Goal: Check status: Check status

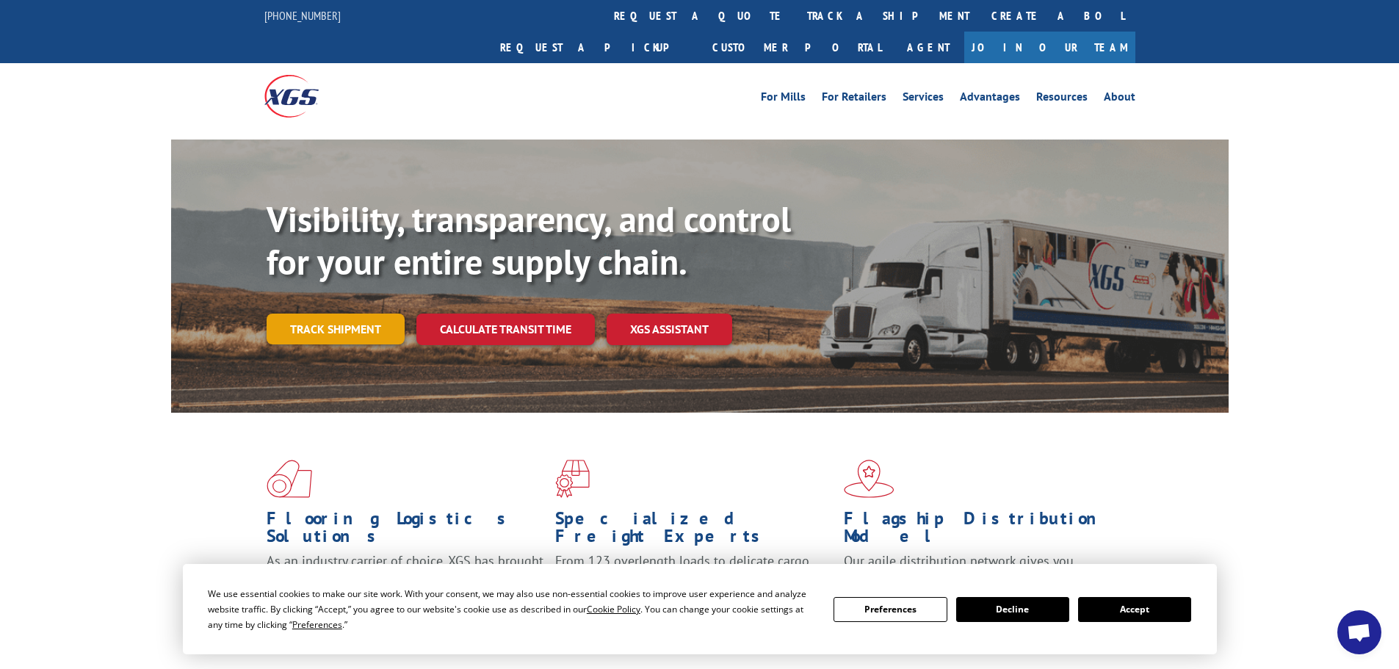
click at [336, 314] on link "Track shipment" at bounding box center [336, 329] width 138 height 31
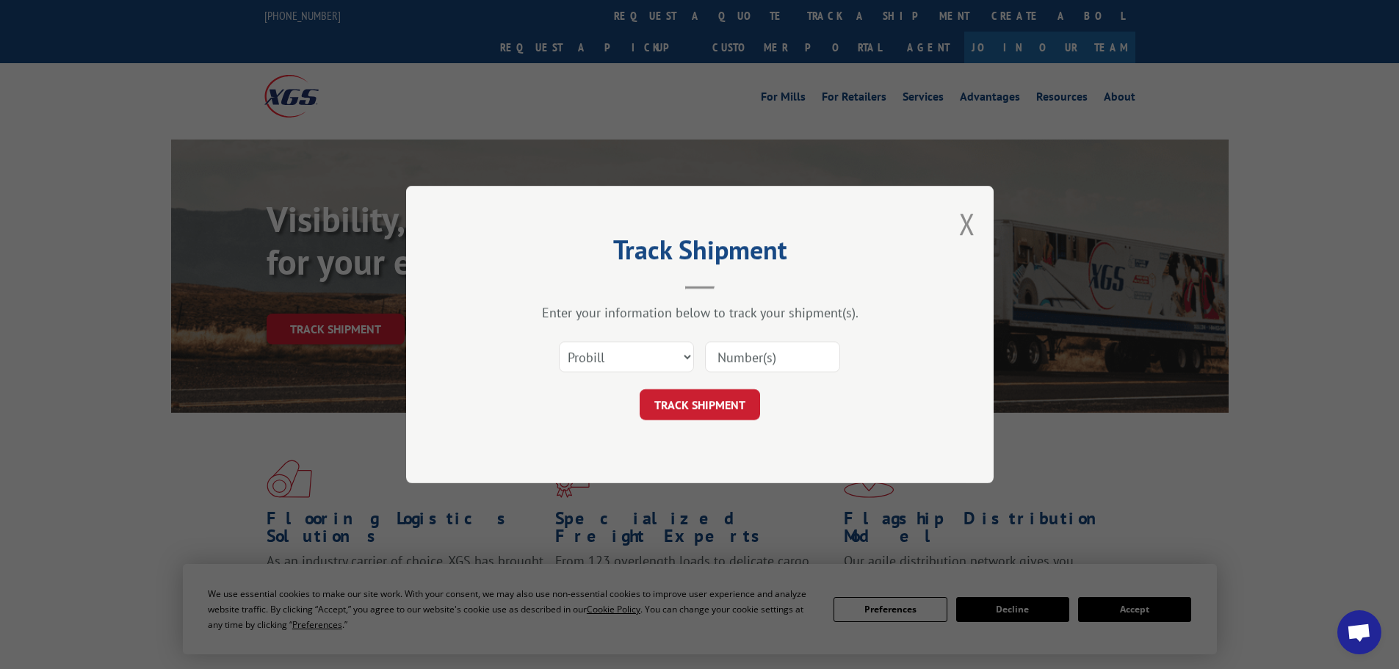
click at [723, 361] on input at bounding box center [772, 356] width 135 height 31
type input "16558241"
click at [684, 419] on button "TRACK SHIPMENT" at bounding box center [700, 404] width 120 height 31
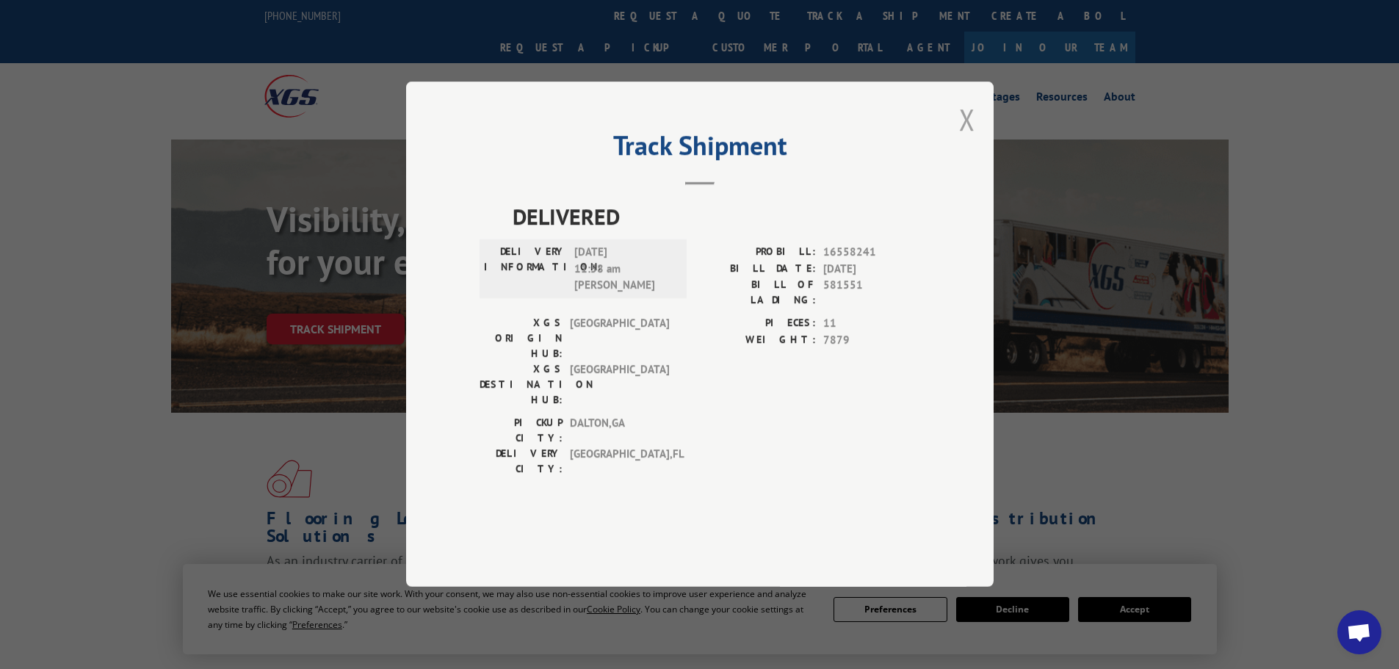
click at [965, 139] on button "Close modal" at bounding box center [967, 119] width 16 height 39
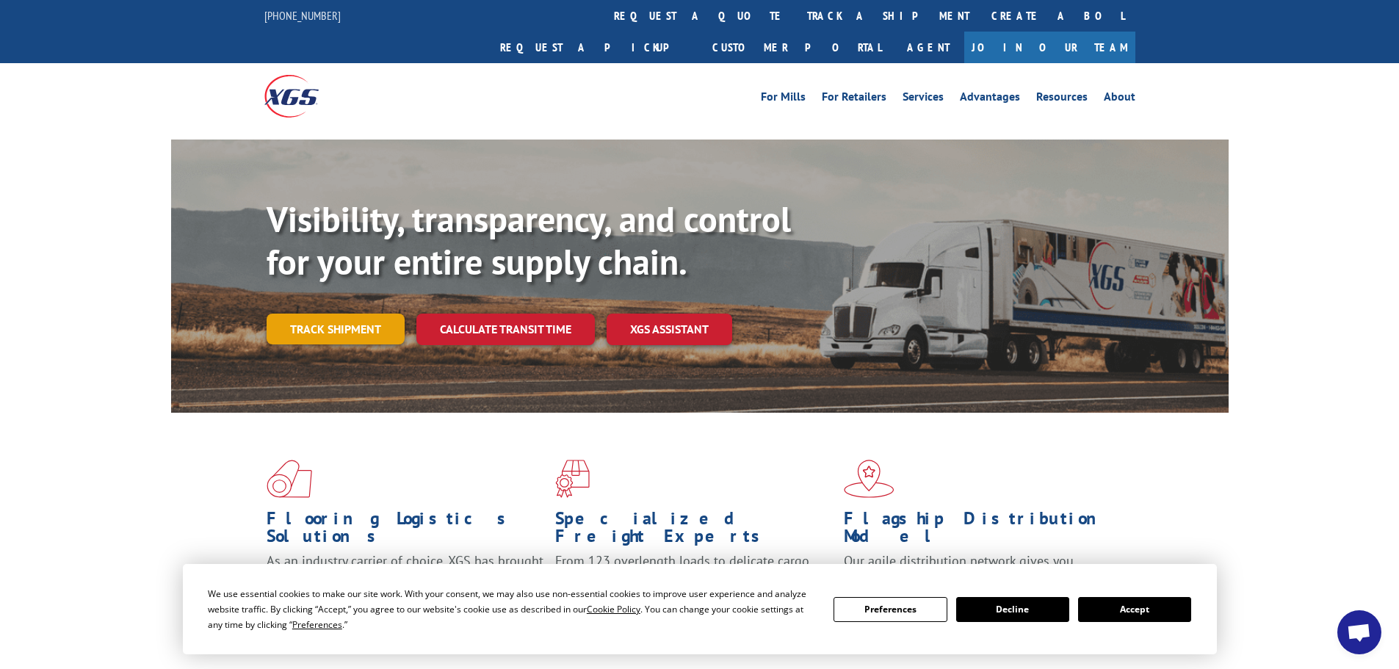
click at [361, 314] on link "Track shipment" at bounding box center [336, 329] width 138 height 31
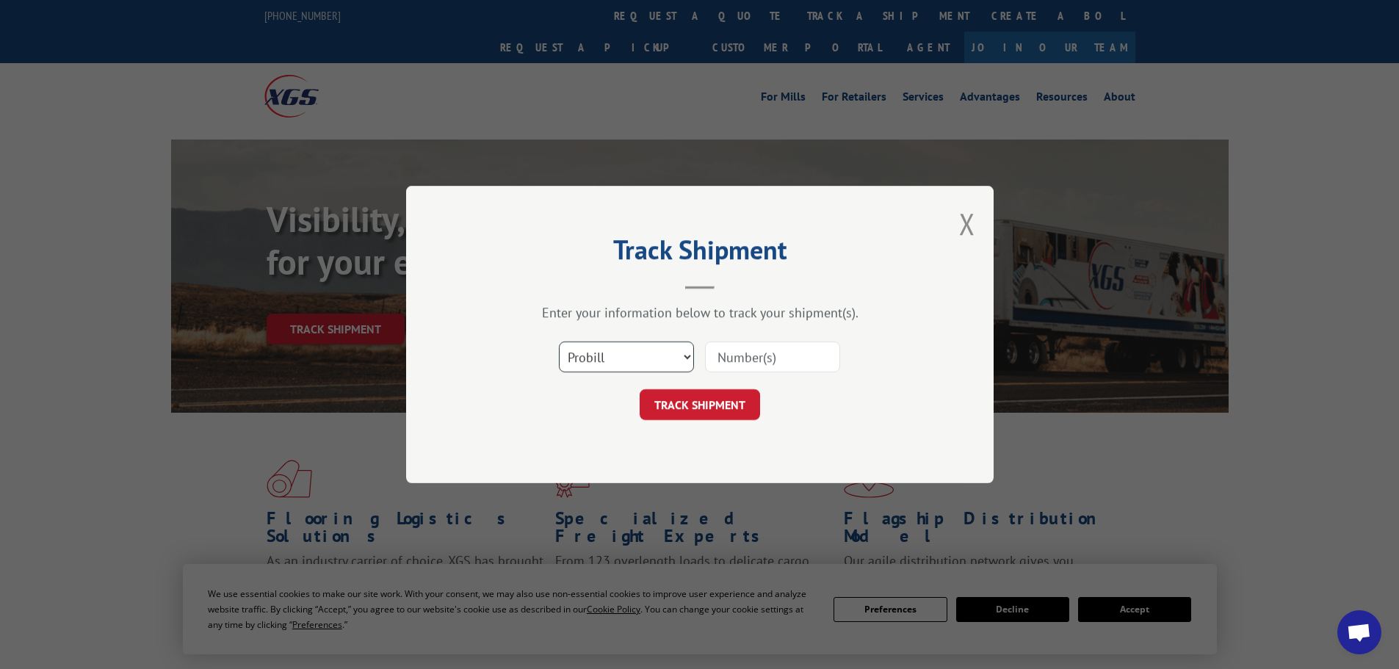
click at [665, 355] on select "Select category... Probill BOL PO" at bounding box center [626, 356] width 135 height 31
select select "bol"
click at [559, 341] on select "Select category... Probill BOL PO" at bounding box center [626, 356] width 135 height 31
click at [744, 366] on input at bounding box center [772, 356] width 135 height 31
type input "16558241"
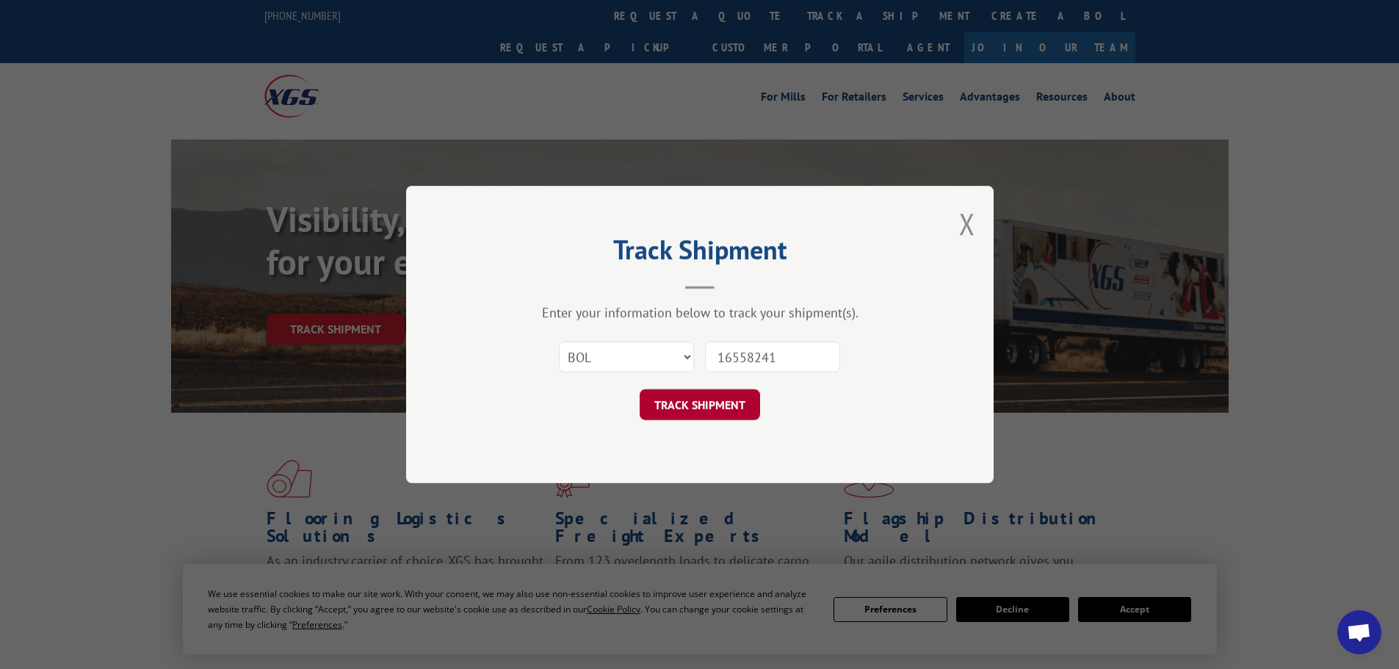
click at [728, 400] on button "TRACK SHIPMENT" at bounding box center [700, 404] width 120 height 31
